Goal: Task Accomplishment & Management: Use online tool/utility

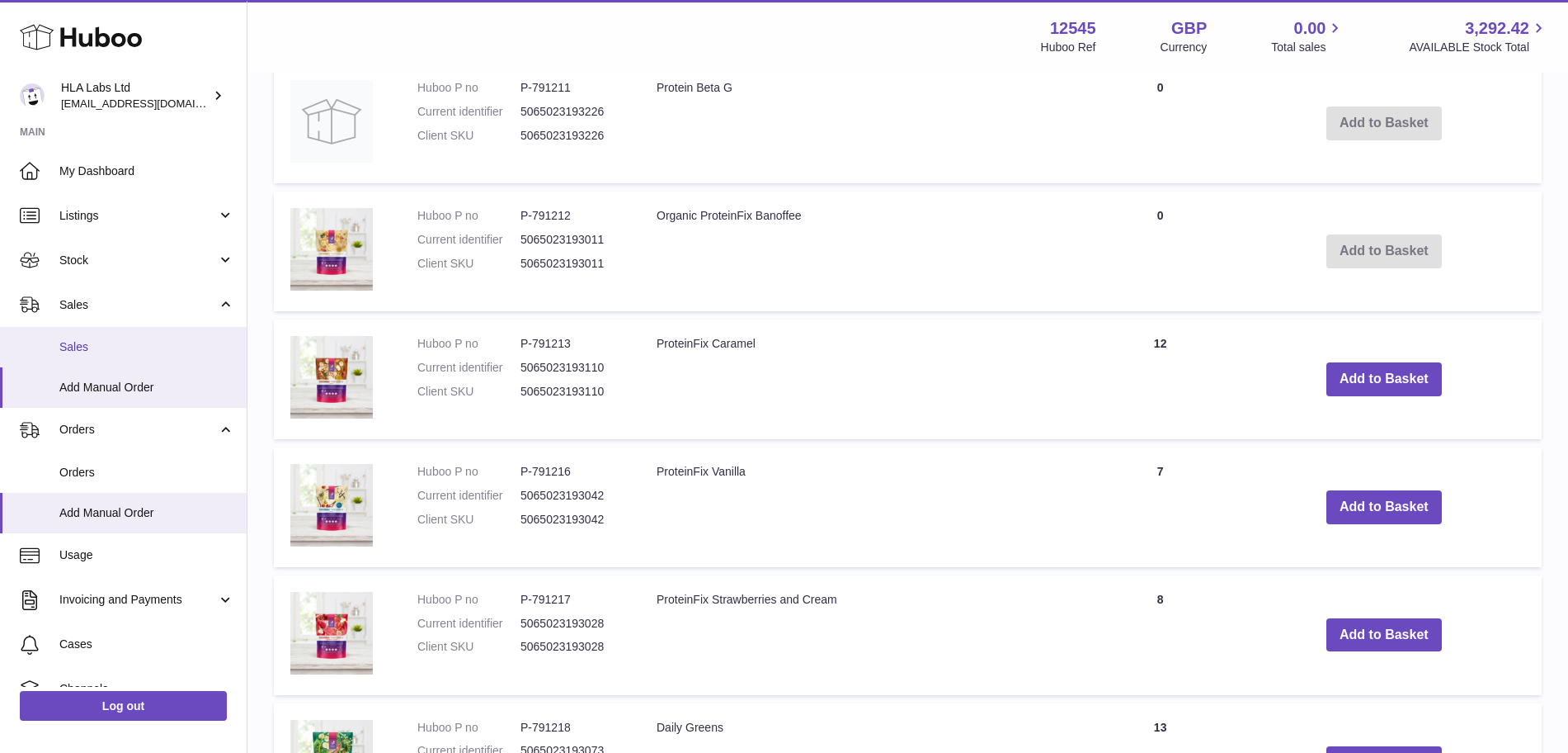
scroll to position [893, 0]
click at [98, 347] on span "Sales" at bounding box center [146, 347] width 175 height 15
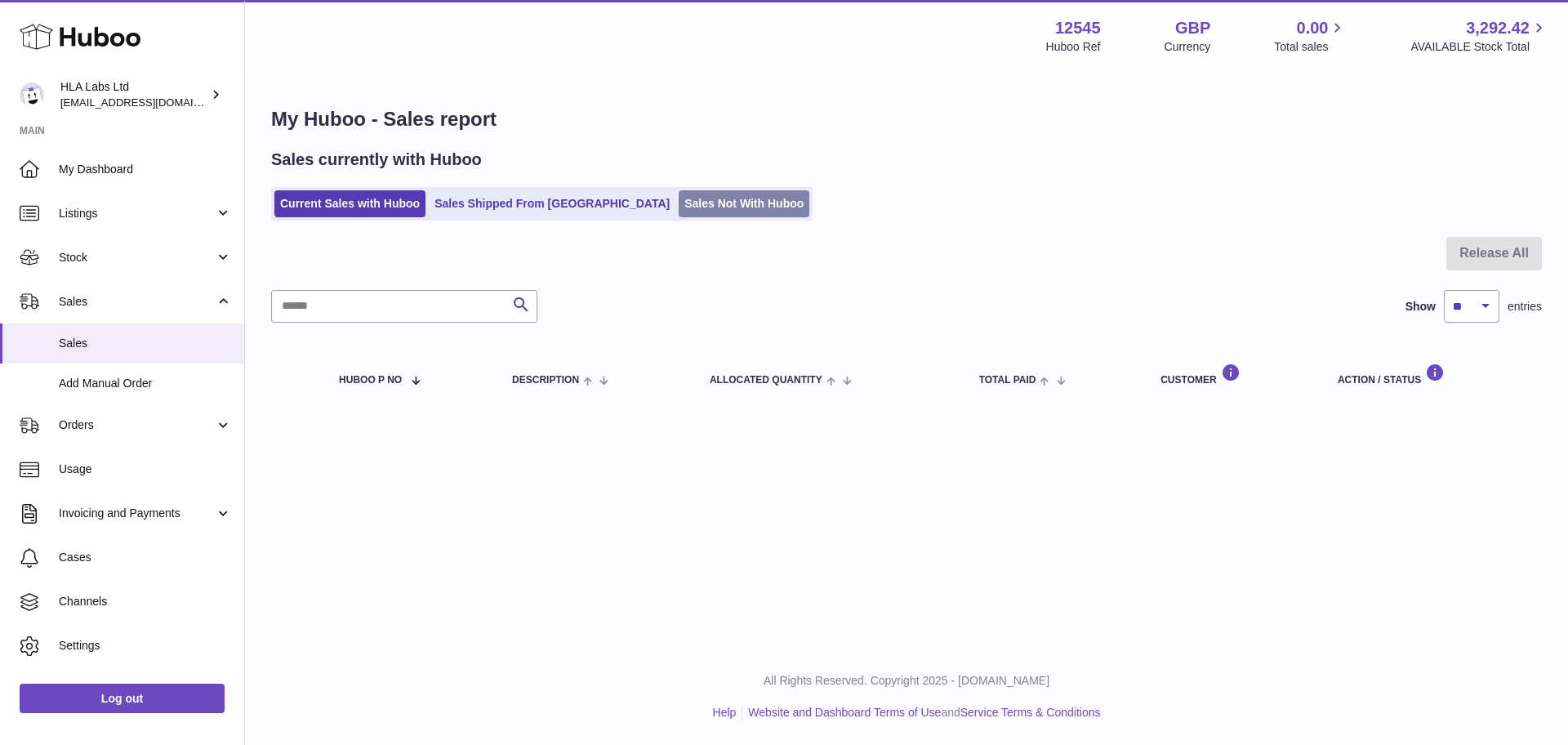
click at [678, 195] on link "Sales Not With Huboo" at bounding box center [743, 204] width 130 height 27
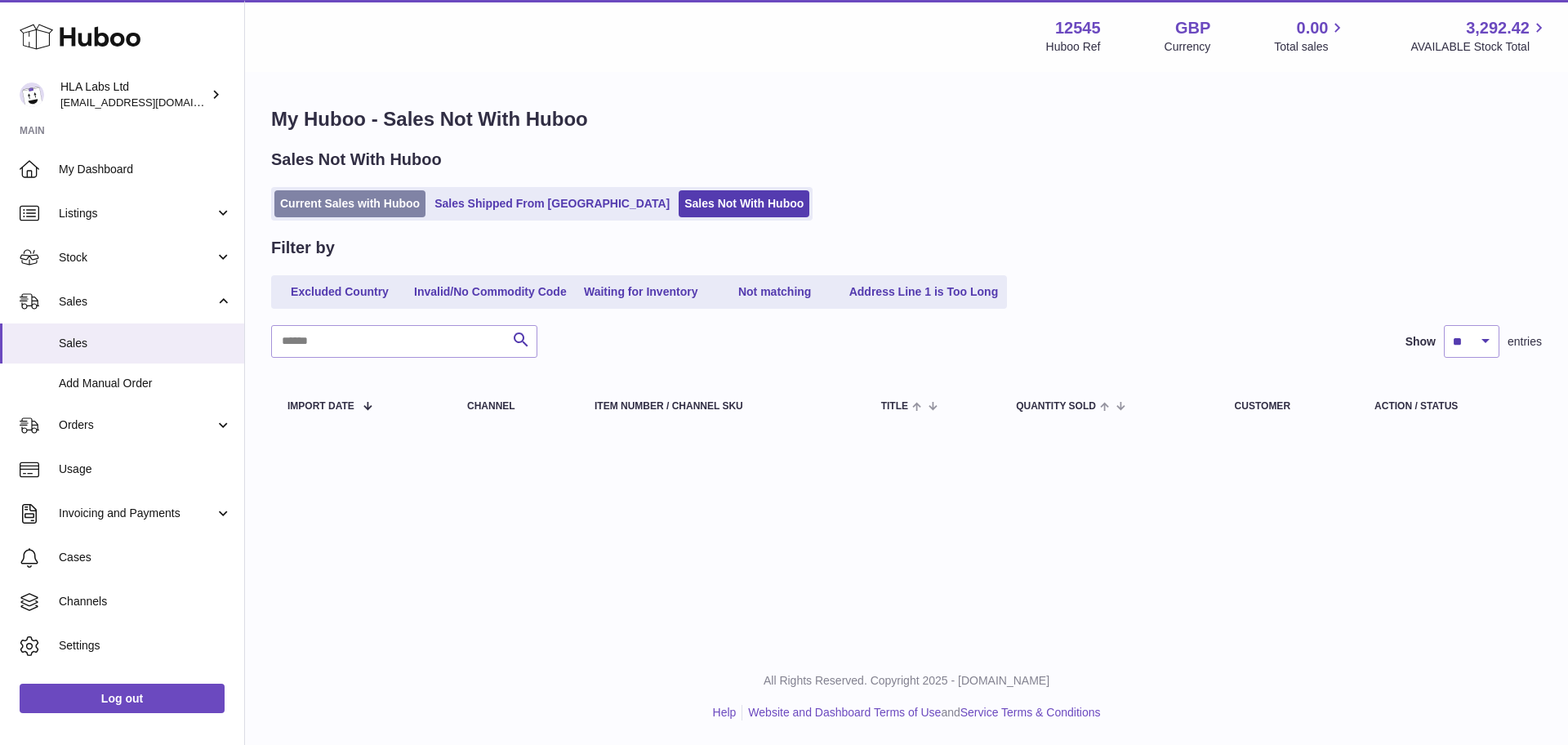
click at [324, 204] on link "Current Sales with Huboo" at bounding box center [350, 204] width 151 height 27
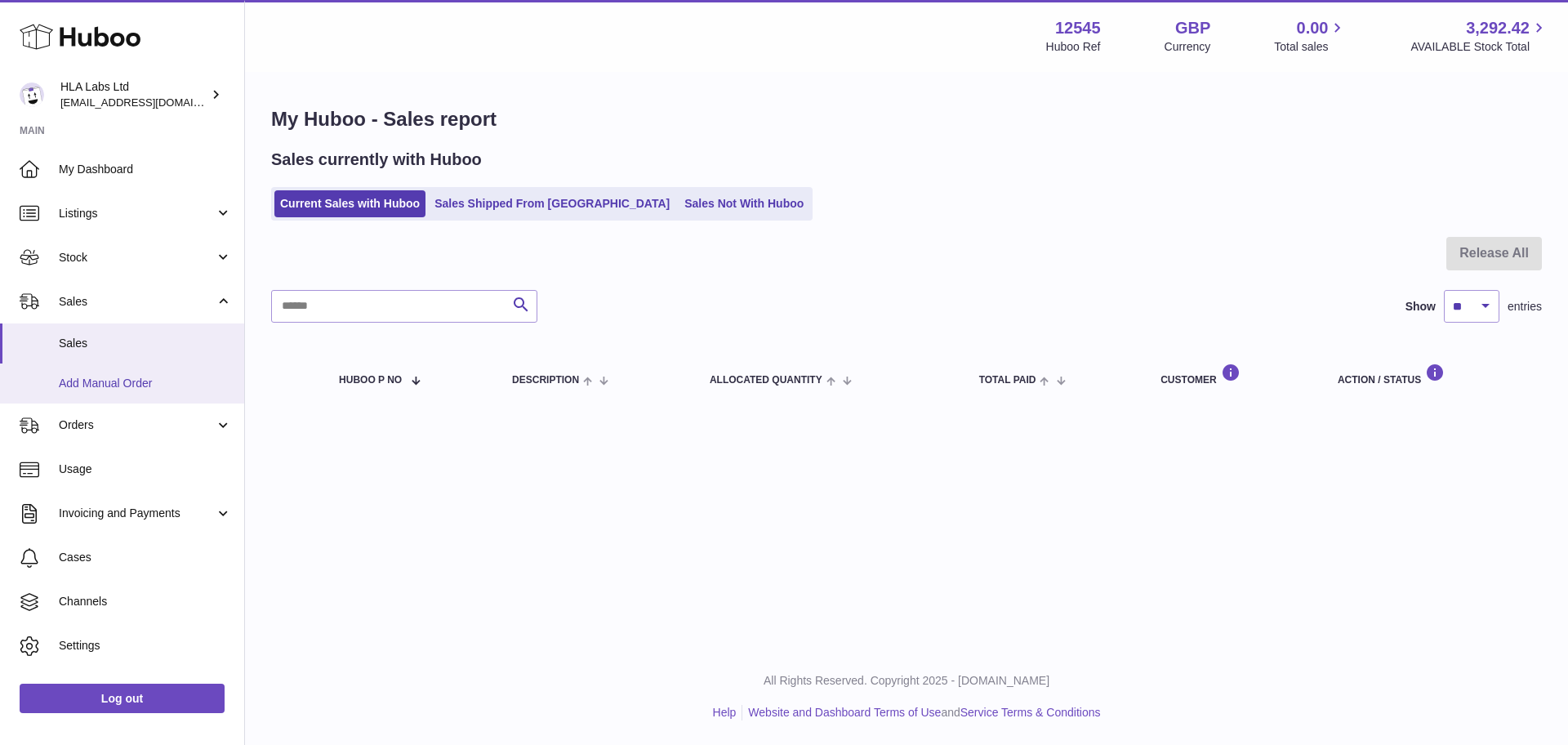
click at [145, 378] on span "Add Manual Order" at bounding box center [145, 384] width 173 height 15
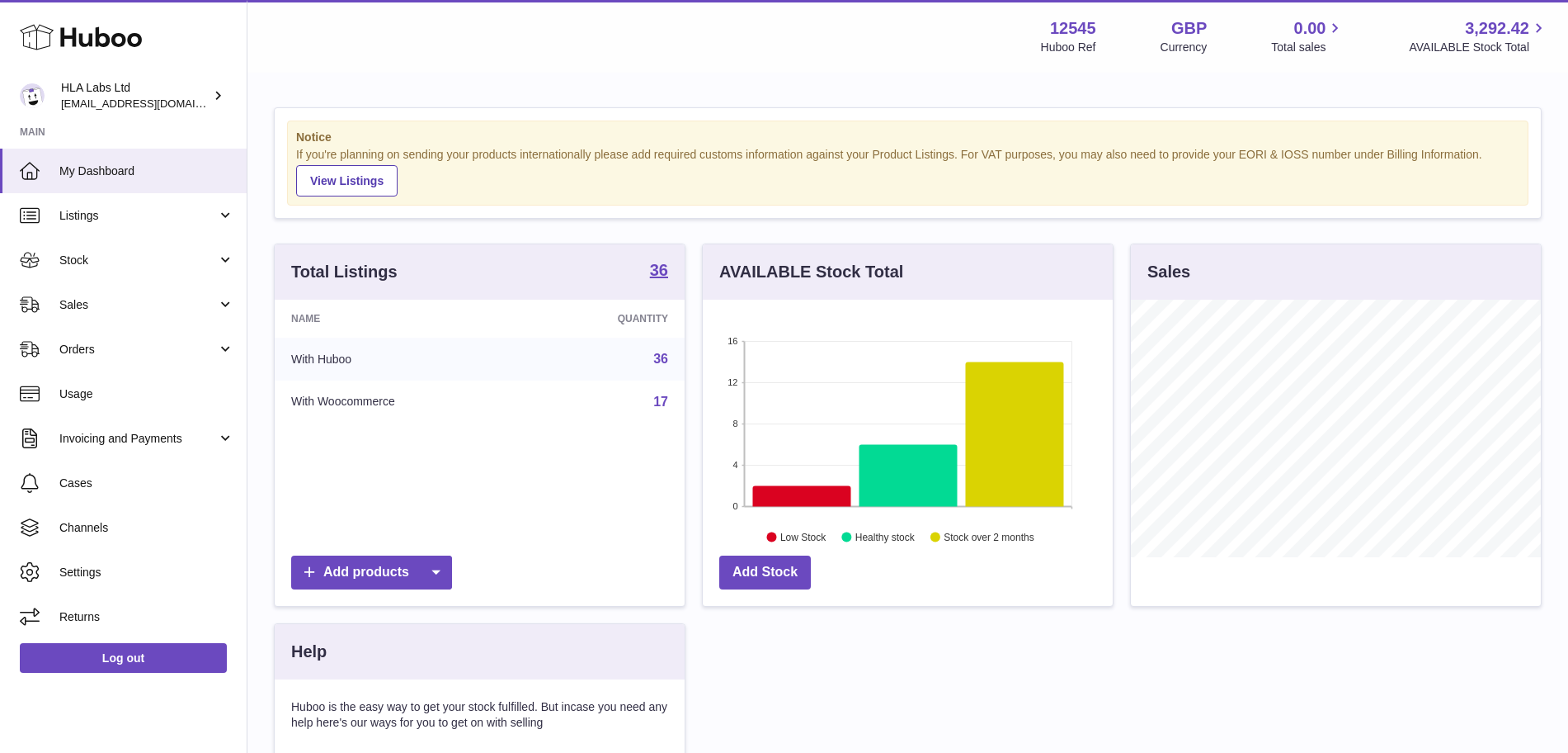
scroll to position [258, 410]
click at [121, 316] on link "Sales" at bounding box center [123, 305] width 246 height 44
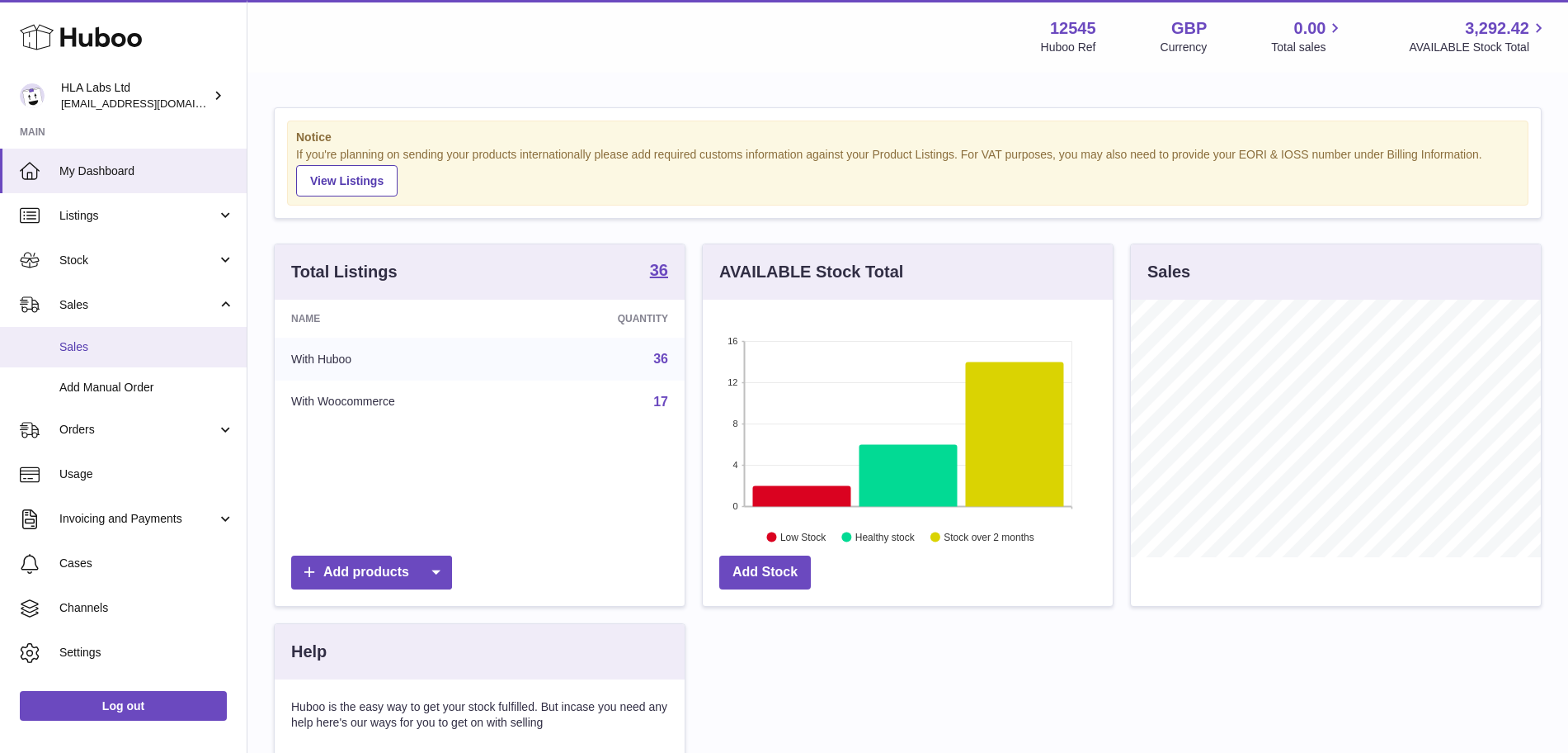
click at [109, 352] on span "Sales" at bounding box center [146, 347] width 175 height 15
